Goal: Task Accomplishment & Management: Complete application form

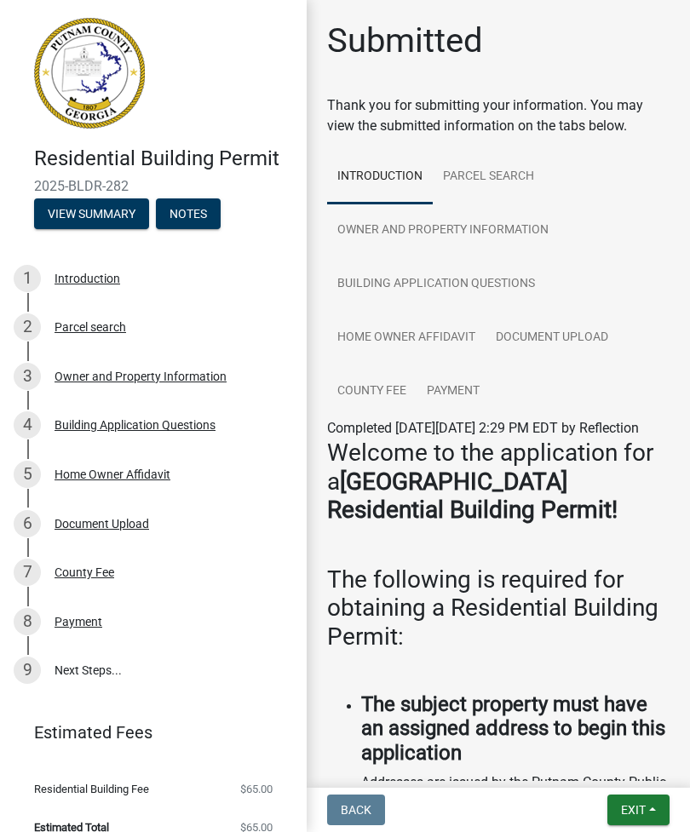
click at [93, 668] on link "9 Next Steps..." at bounding box center [153, 671] width 307 height 49
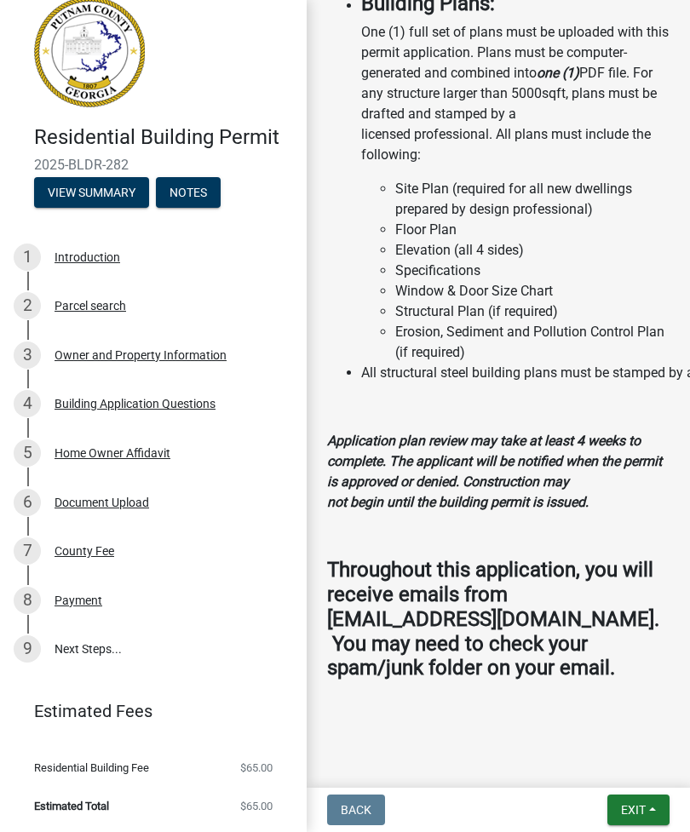
scroll to position [20, 0]
click at [103, 658] on link "9 Next Steps..." at bounding box center [153, 650] width 307 height 49
click at [102, 648] on link "9 Next Steps..." at bounding box center [153, 650] width 307 height 49
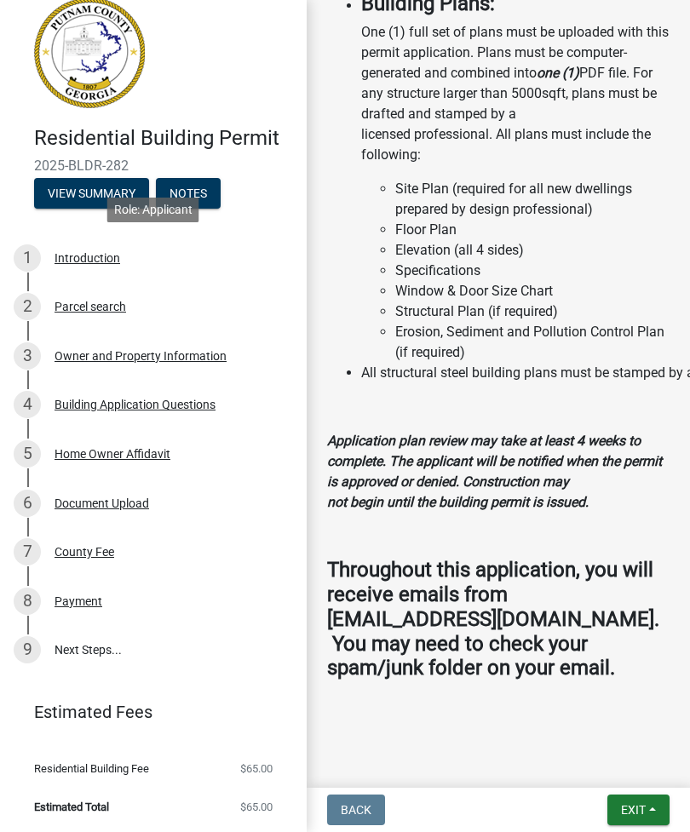
click at [107, 268] on div "1 Introduction" at bounding box center [147, 258] width 266 height 27
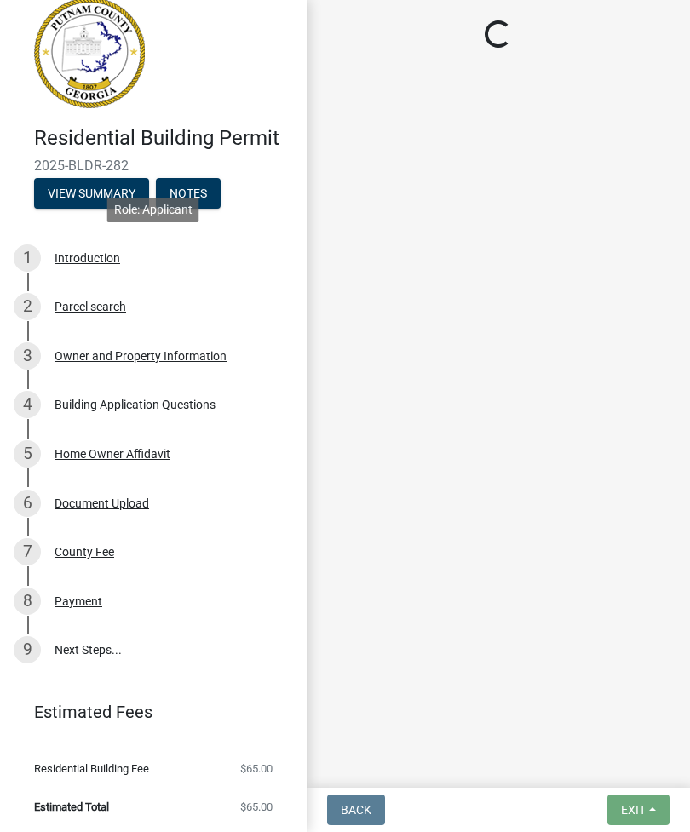
scroll to position [0, 0]
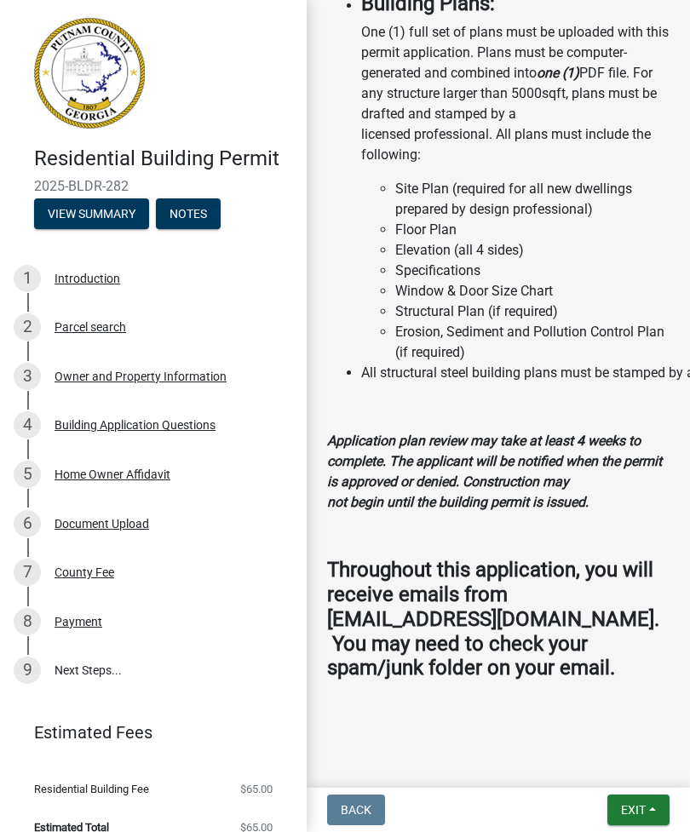
scroll to position [3021, 0]
click at [69, 616] on div "Payment" at bounding box center [79, 622] width 48 height 12
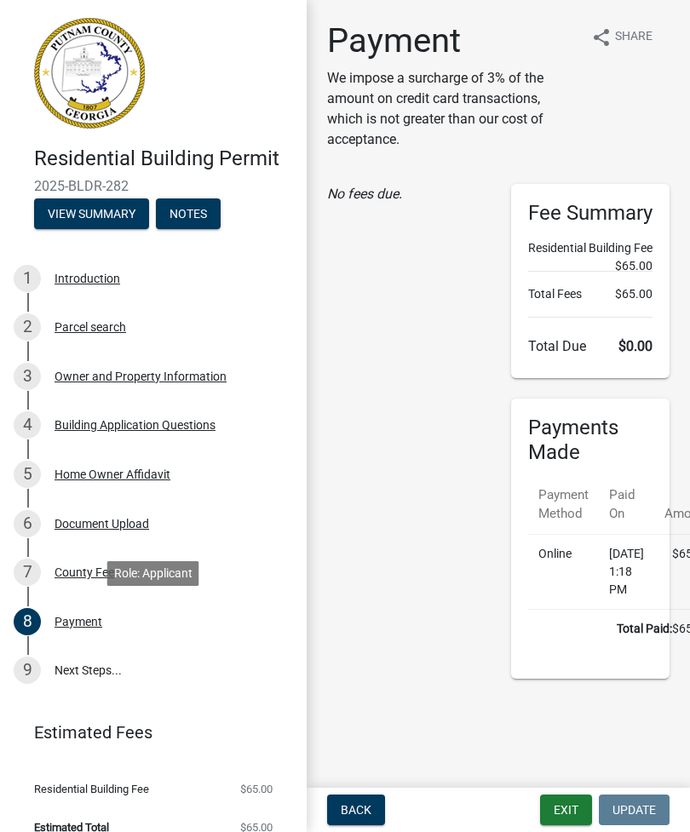
click at [75, 664] on link "9 Next Steps..." at bounding box center [153, 671] width 307 height 49
click at [32, 671] on div "9" at bounding box center [27, 670] width 27 height 27
click at [32, 572] on div "7" at bounding box center [27, 572] width 27 height 27
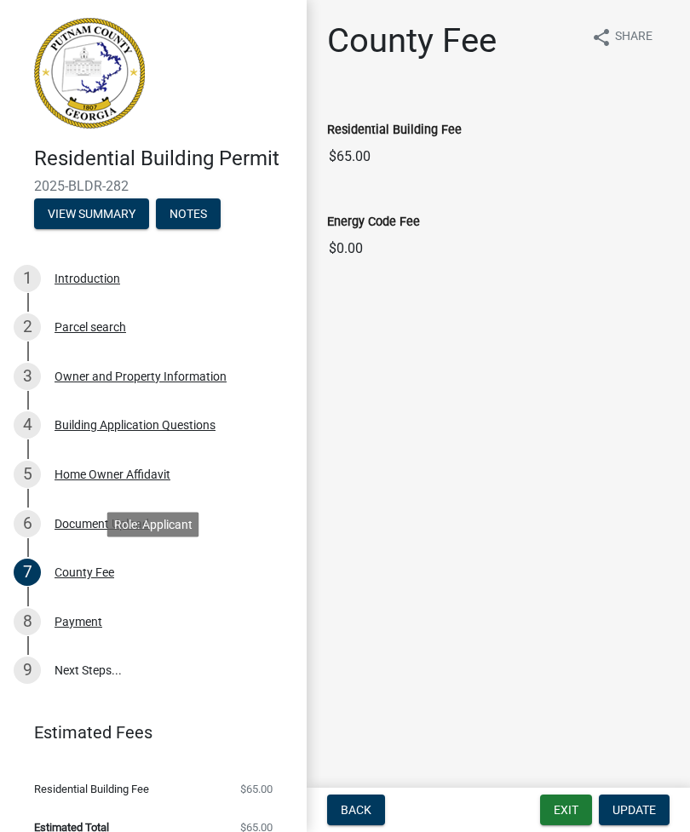
click at [25, 662] on div "9" at bounding box center [27, 670] width 27 height 27
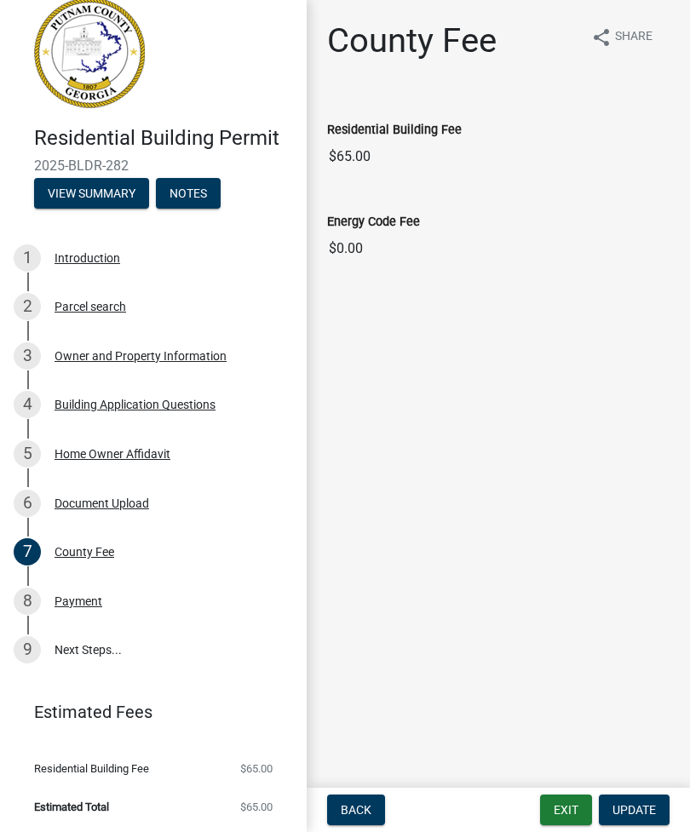
scroll to position [20, 0]
click at [11, 646] on link "9 Next Steps..." at bounding box center [153, 650] width 307 height 49
click at [8, 642] on link "9 Next Steps..." at bounding box center [153, 650] width 307 height 49
click at [12, 642] on link "9 Next Steps..." at bounding box center [153, 650] width 307 height 49
click at [14, 648] on div "9" at bounding box center [27, 650] width 27 height 27
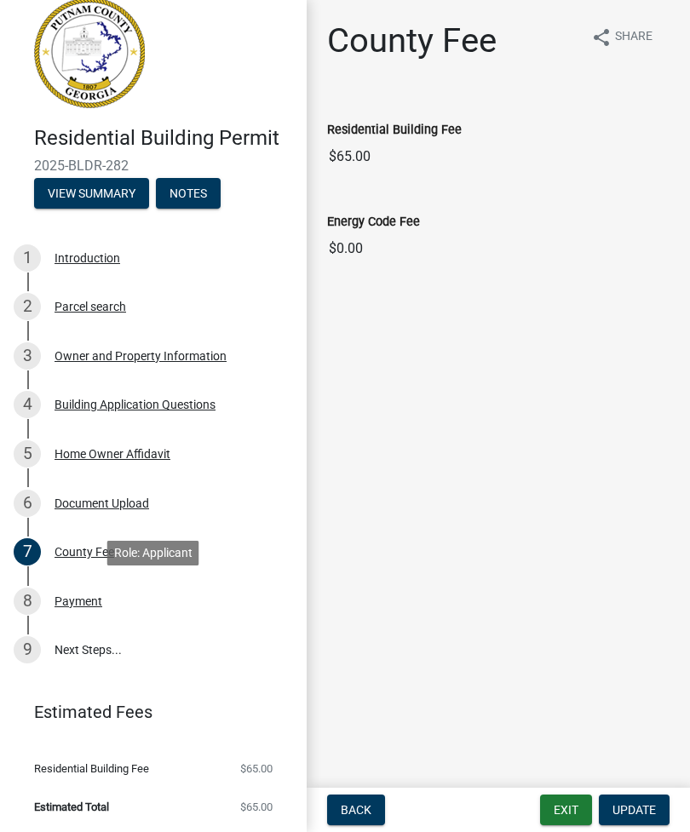
click at [16, 592] on div "8" at bounding box center [27, 601] width 27 height 27
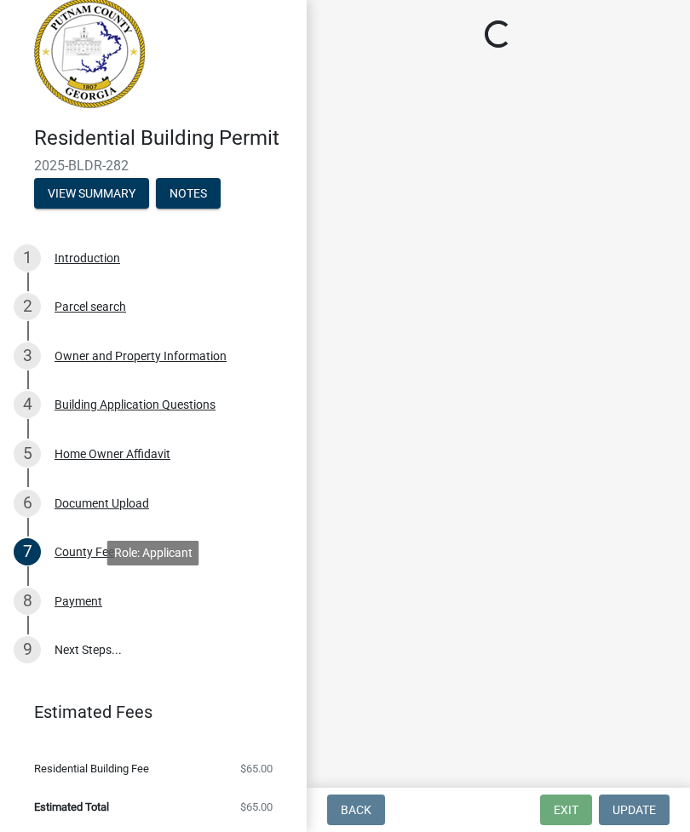
click at [14, 601] on div "8" at bounding box center [27, 601] width 27 height 27
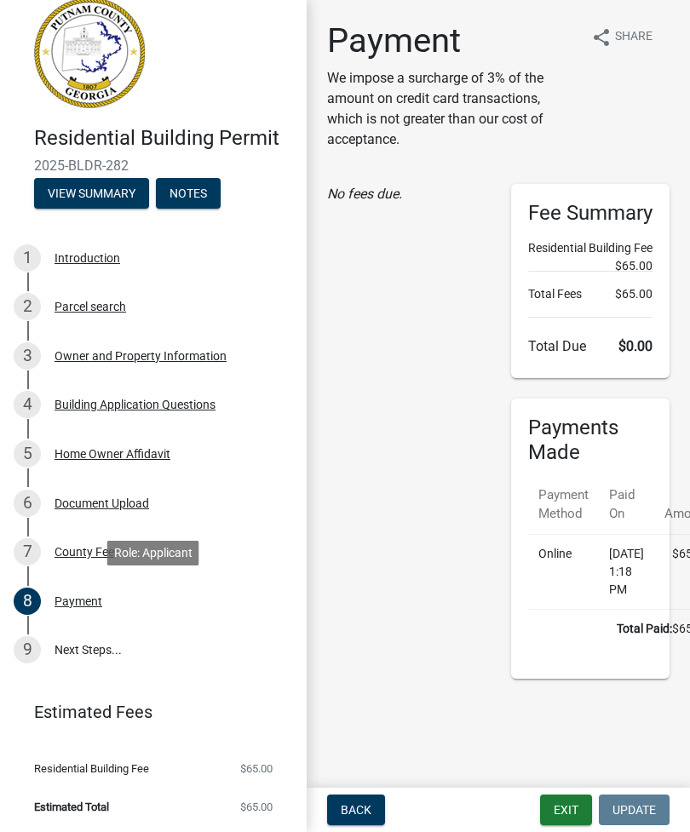
scroll to position [3, 0]
click at [110, 660] on link "9 Next Steps..." at bounding box center [153, 650] width 307 height 49
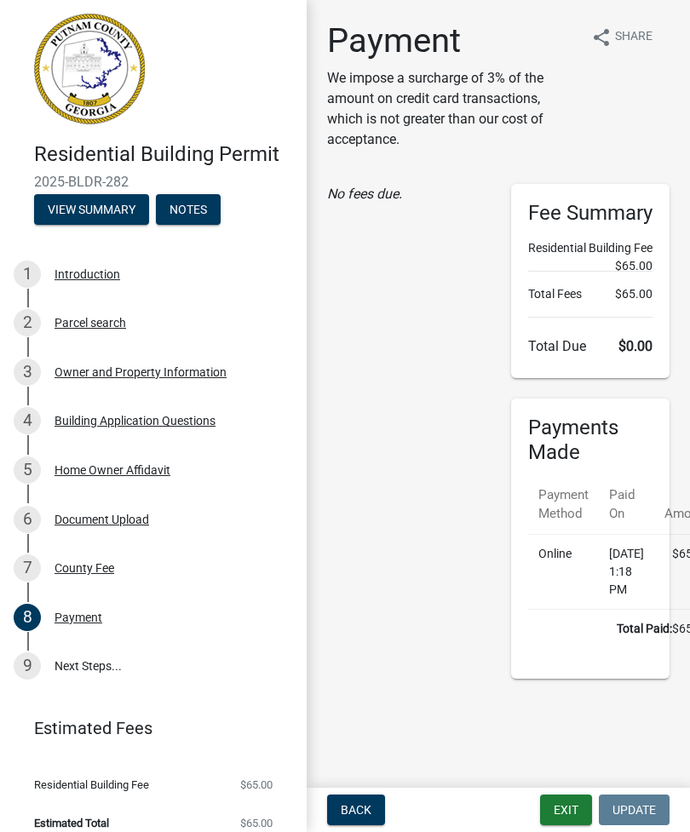
click at [90, 700] on header "Estimated Fees" at bounding box center [153, 728] width 307 height 61
click at [26, 668] on div "9" at bounding box center [27, 666] width 27 height 27
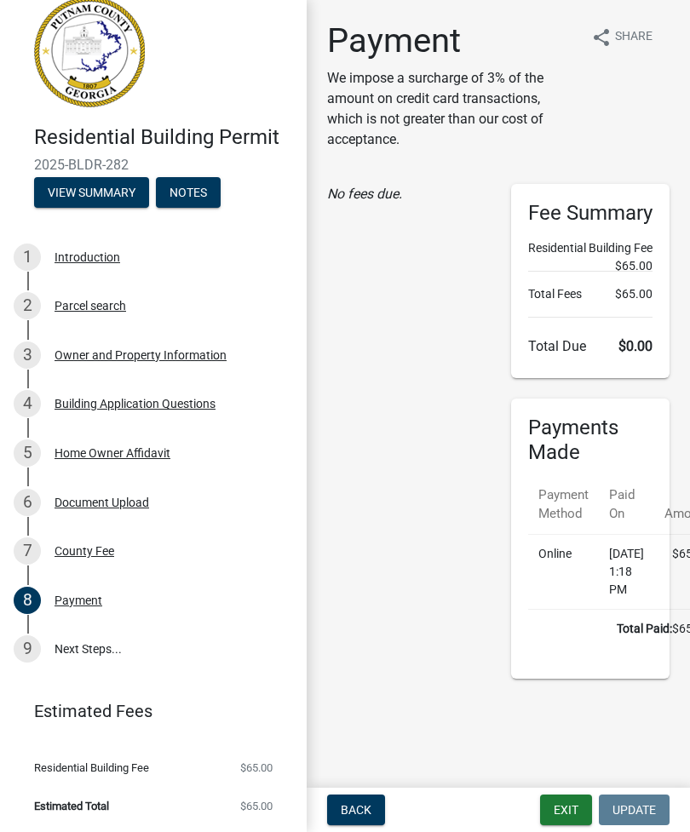
scroll to position [20, 0]
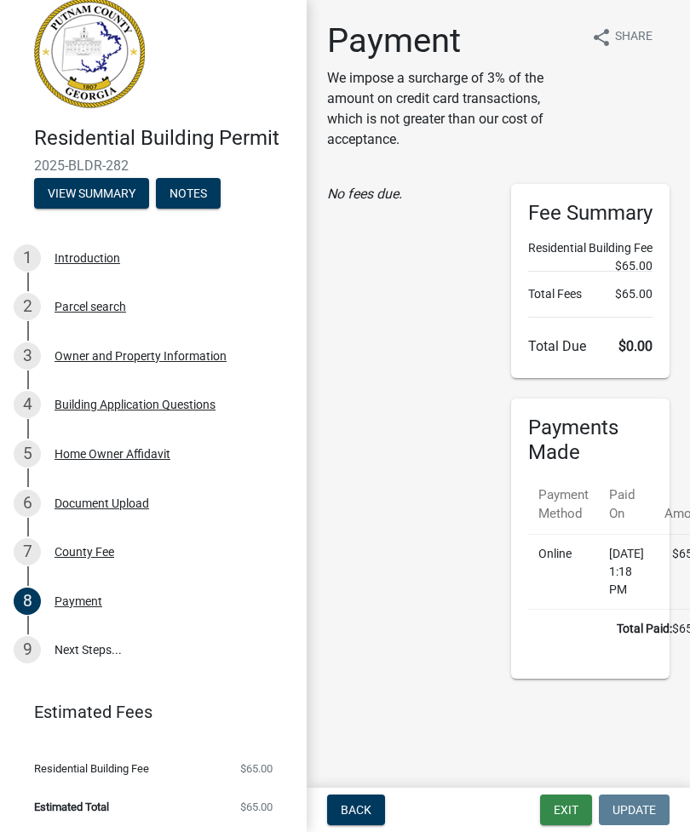
click at [562, 803] on button "Exit" at bounding box center [566, 810] width 52 height 31
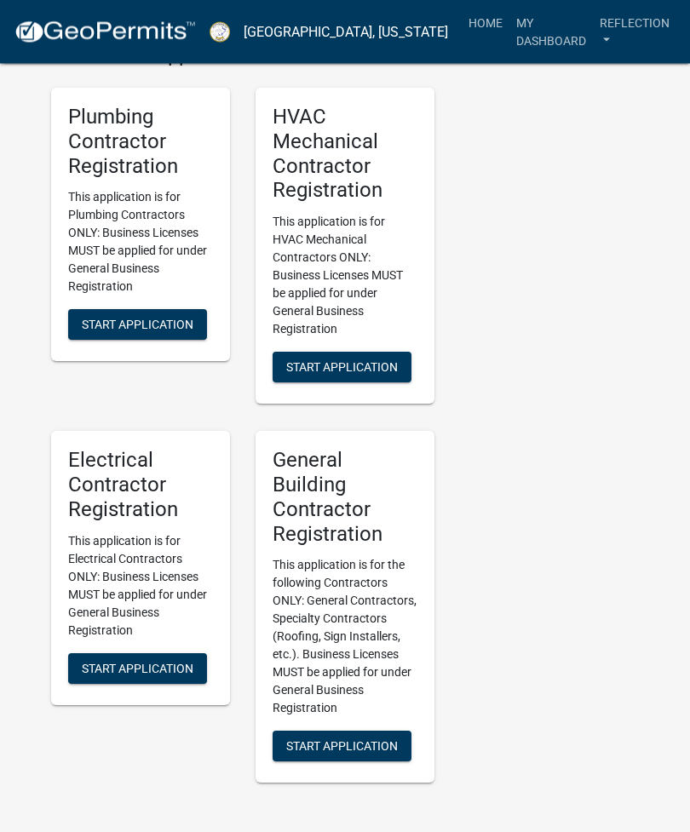
scroll to position [4806, 0]
